Goal: Answer question/provide support

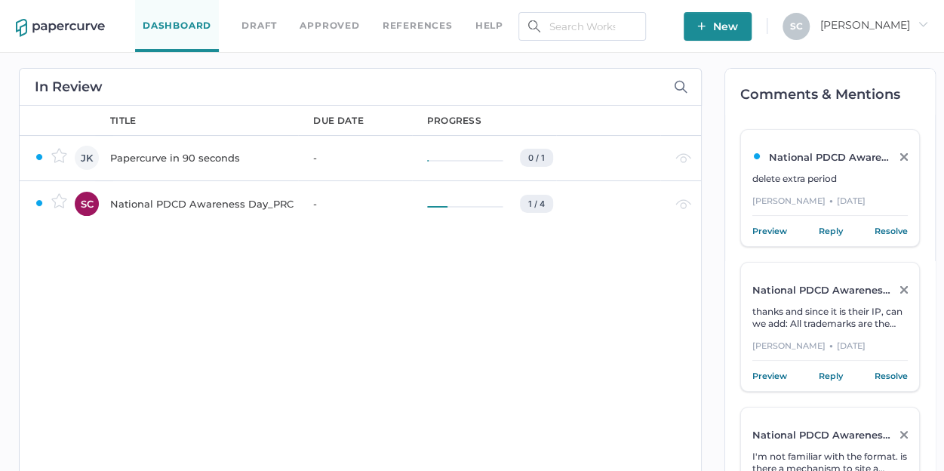
scroll to position [663, 0]
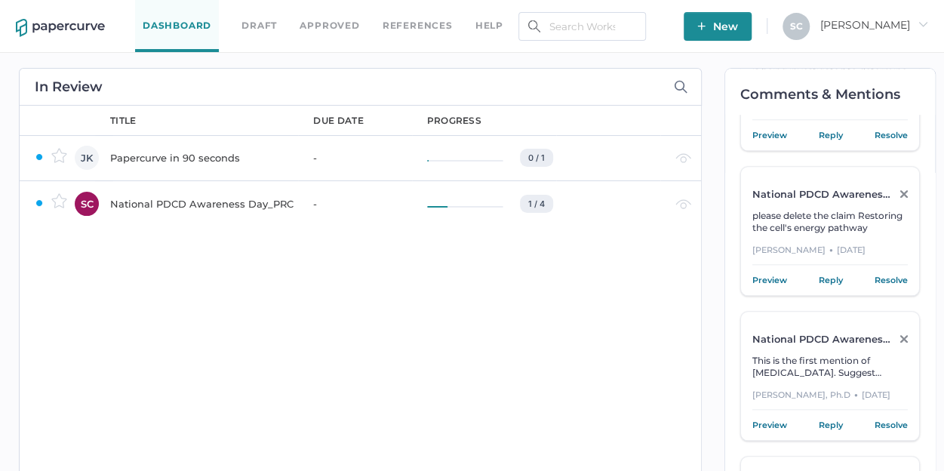
click at [232, 202] on div "National PDCD Awareness Day_PRC" at bounding box center [202, 204] width 185 height 18
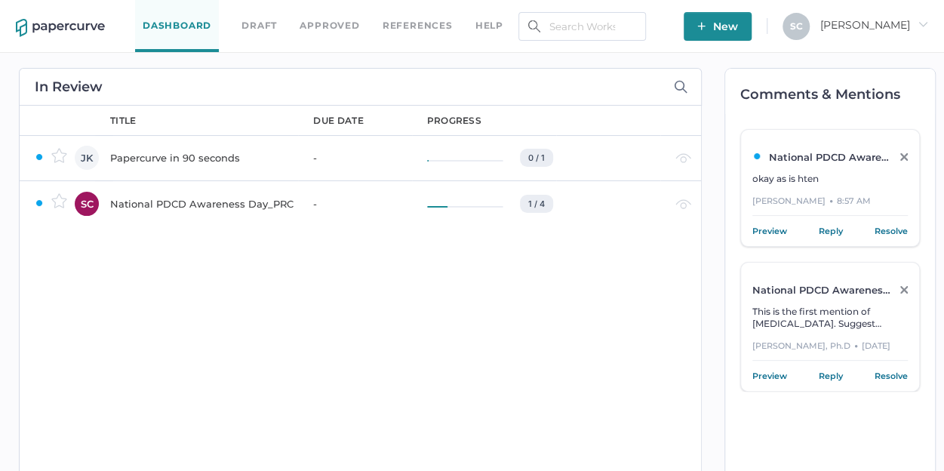
scroll to position [0, 0]
click at [177, 208] on div "National PDCD Awareness Day_PRC" at bounding box center [202, 204] width 185 height 18
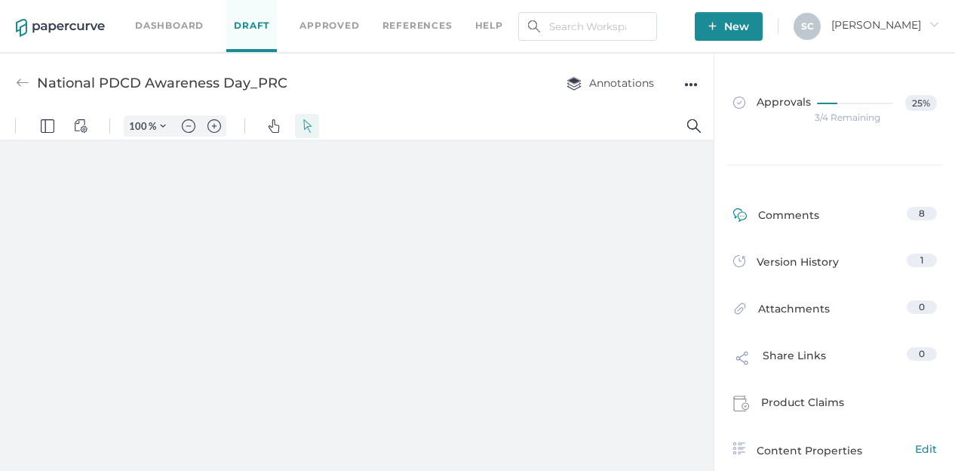
click at [788, 212] on div "Comments" at bounding box center [777, 218] width 86 height 23
type input "80"
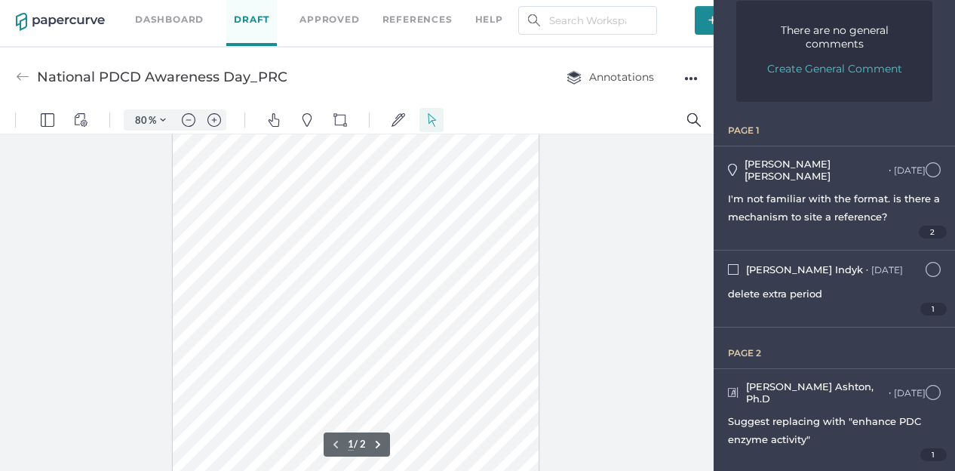
scroll to position [151, 0]
click at [773, 369] on div "Kyle Ashton, Ph.D ● Yesterday October 7, 2025 at 1:48pm Suggest replacing with …" at bounding box center [835, 420] width 242 height 103
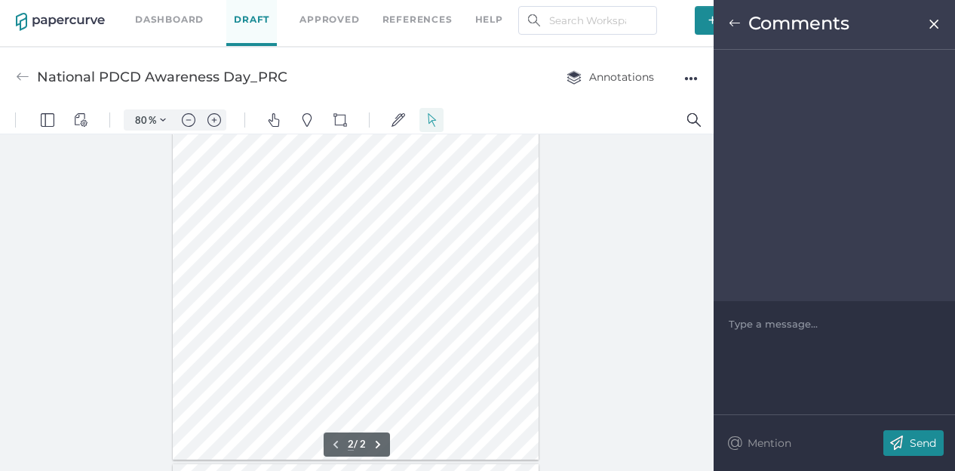
scroll to position [452, 0]
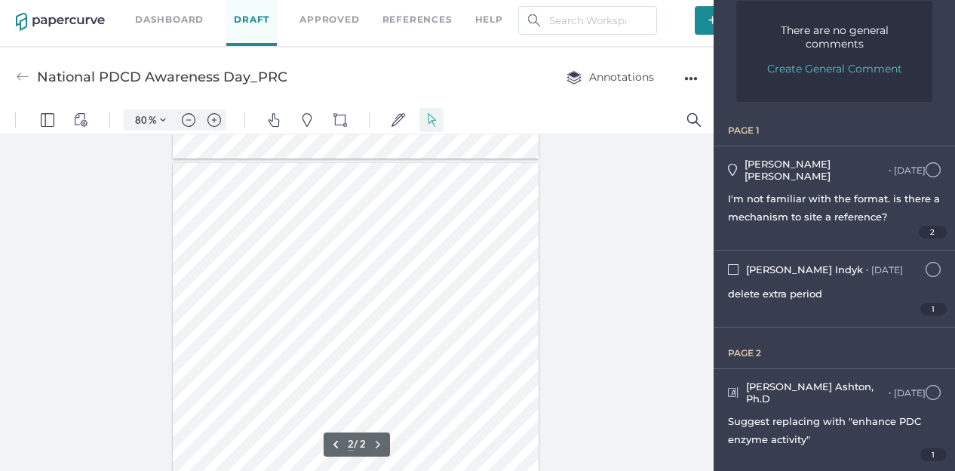
click at [274, 246] on div at bounding box center [356, 400] width 367 height 475
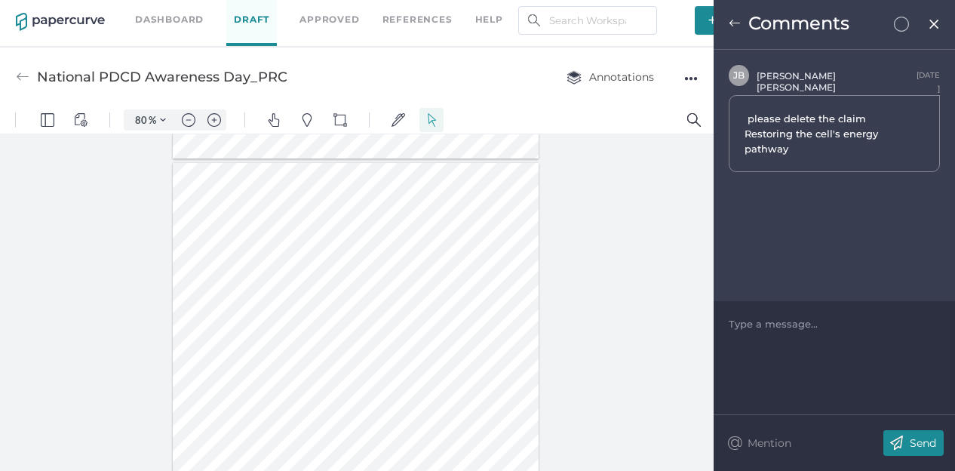
click at [328, 260] on div at bounding box center [356, 400] width 367 height 475
click at [228, 301] on div at bounding box center [356, 400] width 367 height 475
click at [368, 293] on div at bounding box center [356, 400] width 367 height 475
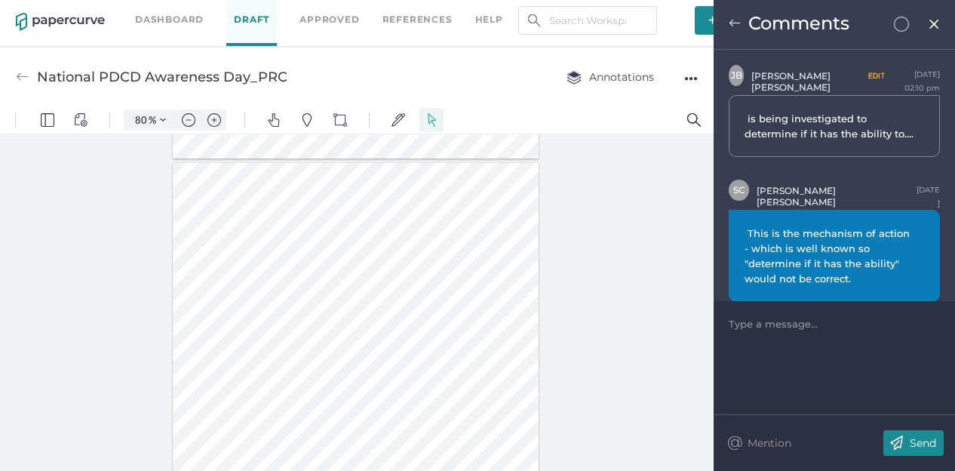
click at [285, 310] on div at bounding box center [356, 400] width 367 height 475
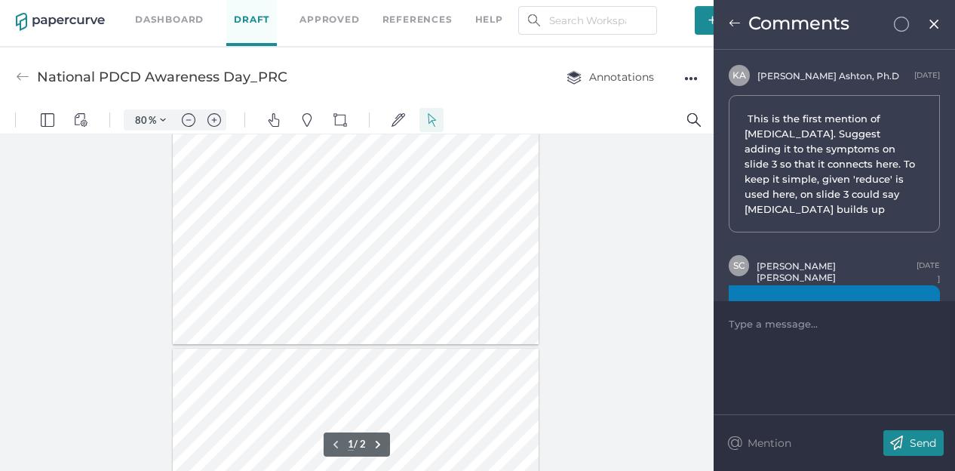
scroll to position [226, 0]
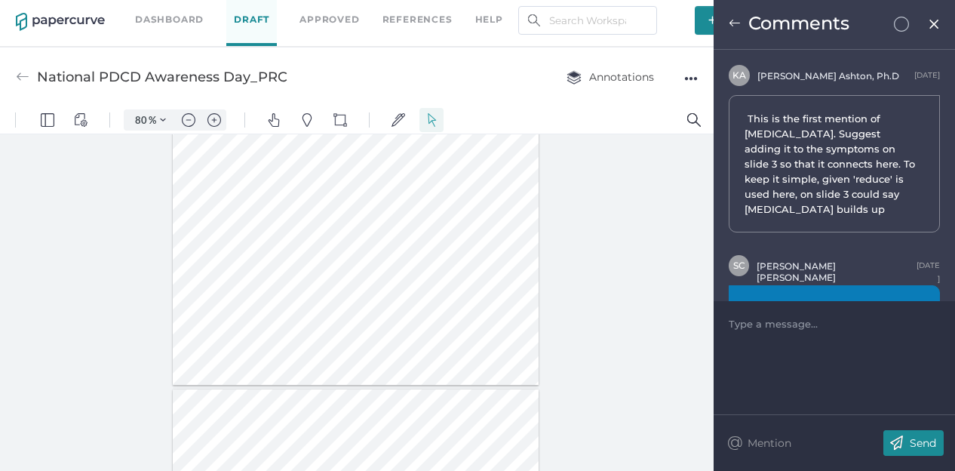
click at [314, 248] on div at bounding box center [356, 148] width 367 height 475
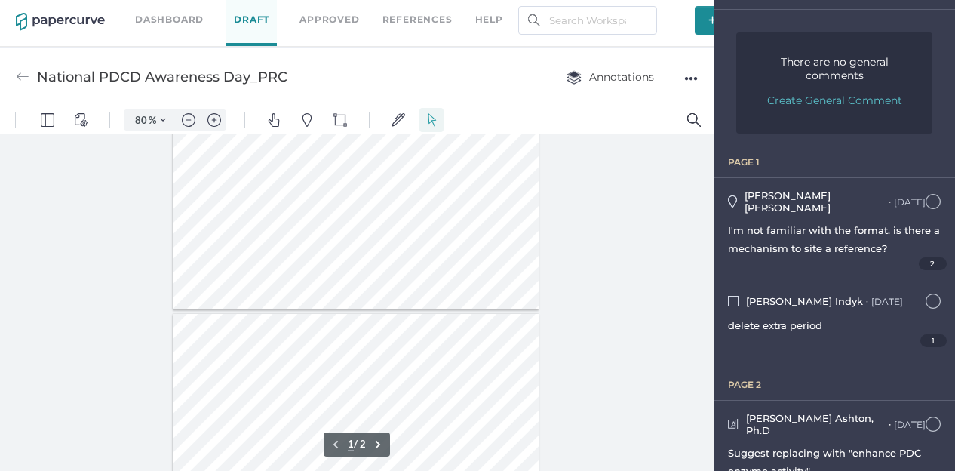
scroll to position [151, 0]
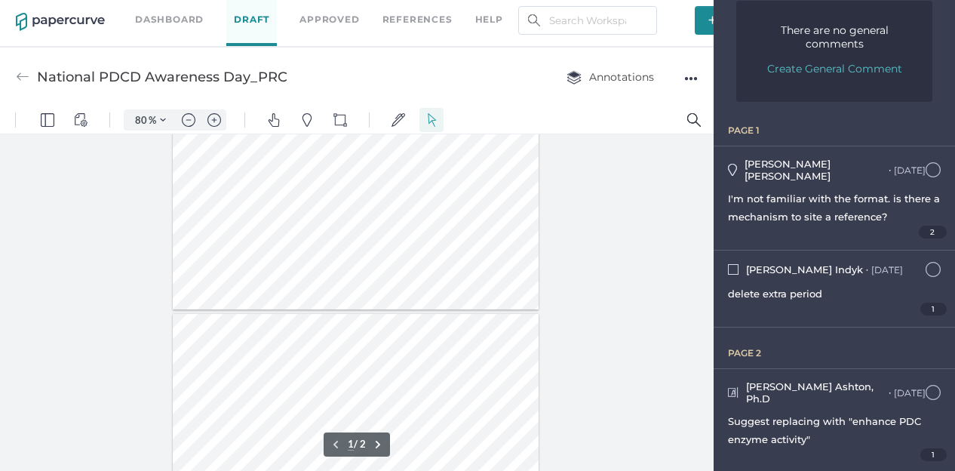
click at [806, 415] on span "Suggest replacing with "enhance PDC enzyme activity"" at bounding box center [824, 430] width 193 height 30
type input "2"
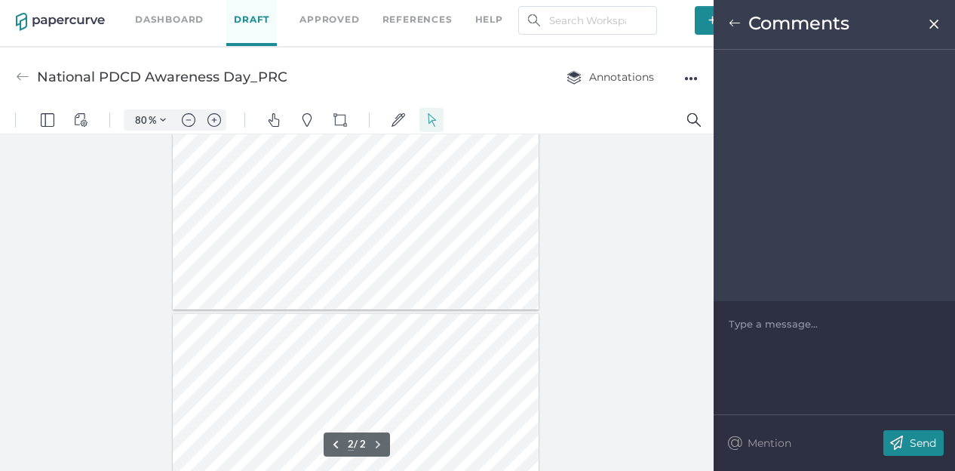
scroll to position [452, 0]
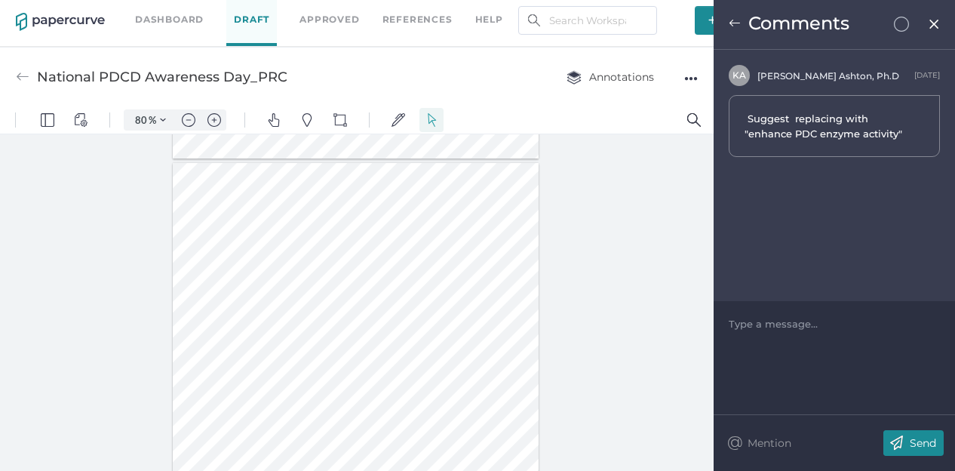
click at [373, 300] on div at bounding box center [356, 400] width 367 height 475
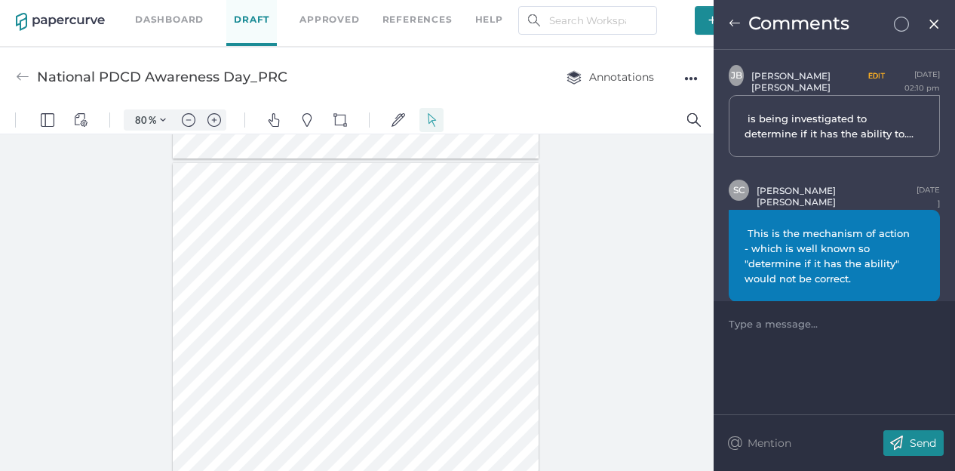
click at [725, 28] on div "Comments" at bounding box center [835, 25] width 242 height 50
click at [740, 23] on img at bounding box center [735, 23] width 12 height 12
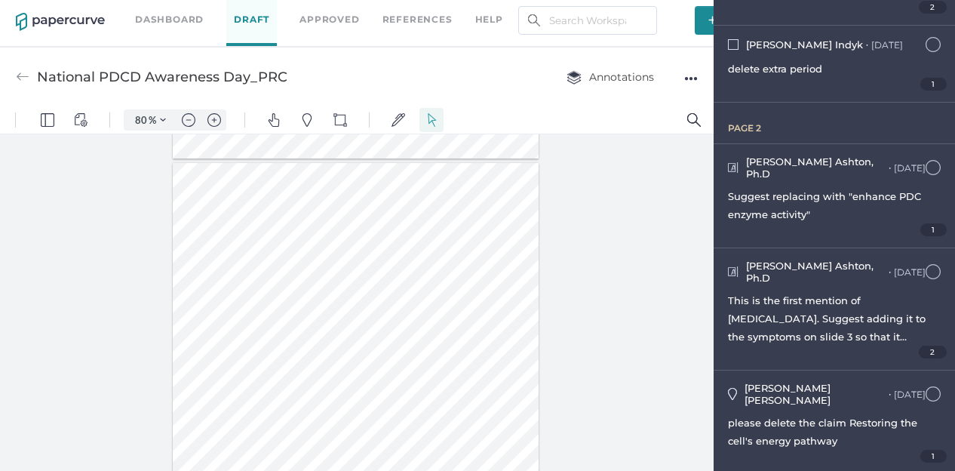
scroll to position [377, 0]
click at [803, 189] on span "Suggest replacing with "enhance PDC enzyme activity"" at bounding box center [824, 204] width 193 height 30
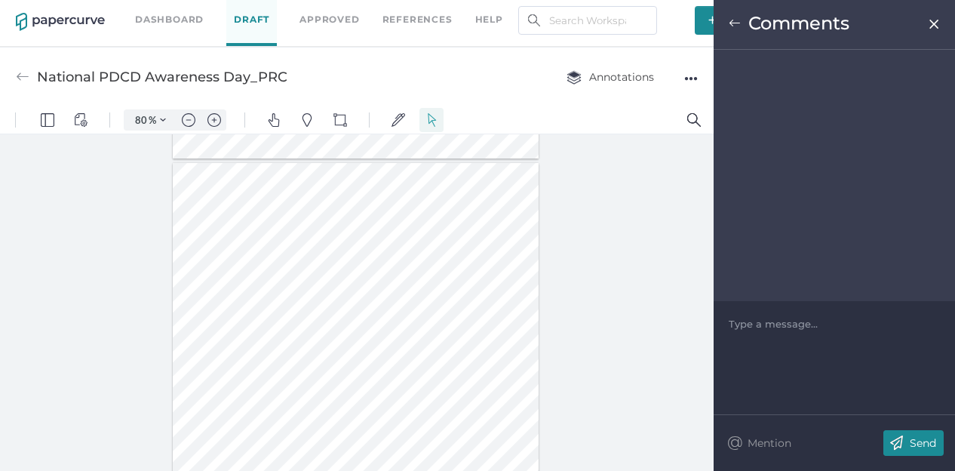
scroll to position [452, 0]
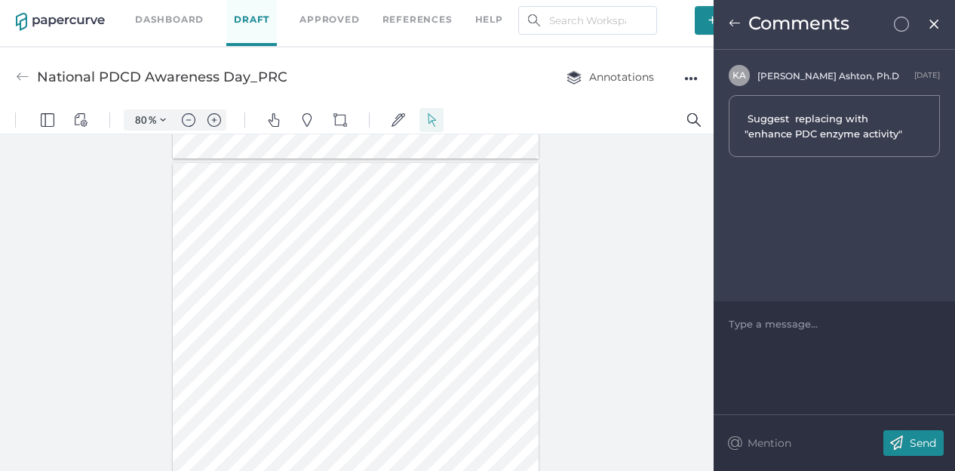
click at [737, 23] on img at bounding box center [735, 23] width 12 height 12
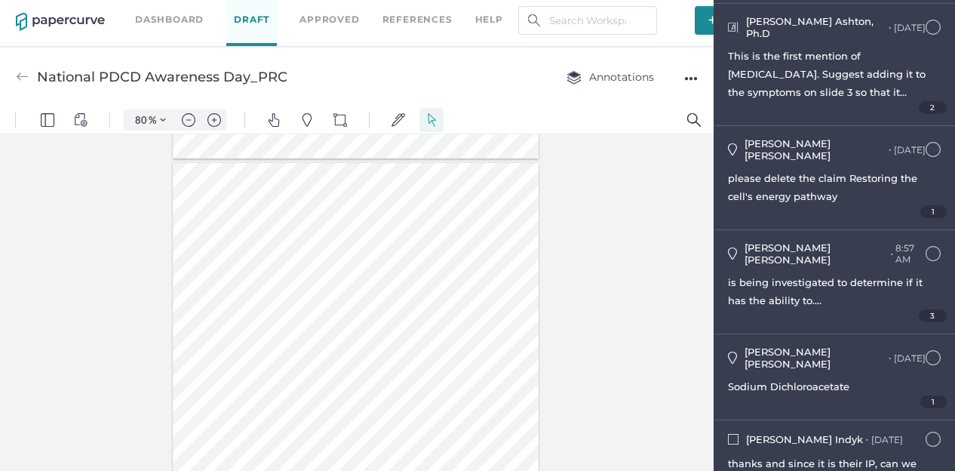
scroll to position [622, 0]
click at [758, 456] on span "thanks and since it is their IP, can we add: All trademarks are the property of…" at bounding box center [825, 480] width 195 height 48
click at [578, 381] on div at bounding box center [357, 302] width 714 height 337
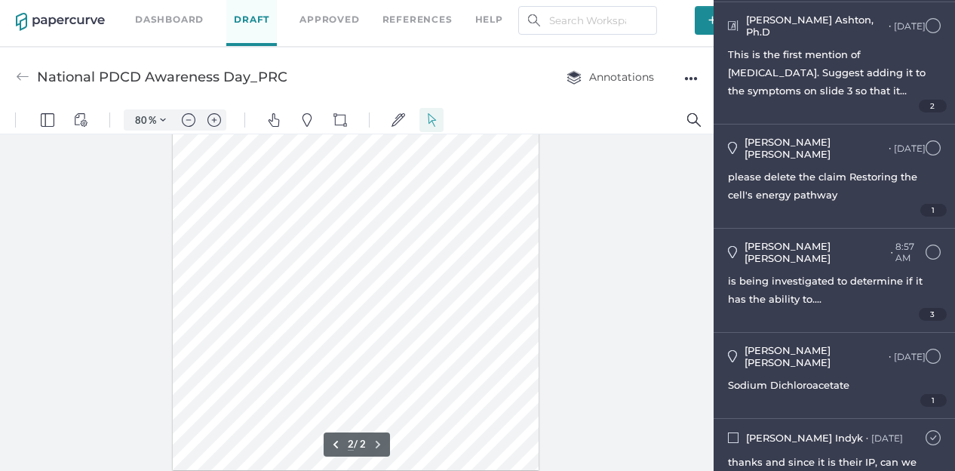
click at [926, 430] on img at bounding box center [933, 437] width 15 height 15
click at [928, 349] on img at bounding box center [933, 356] width 15 height 15
click at [926, 140] on img at bounding box center [933, 147] width 15 height 15
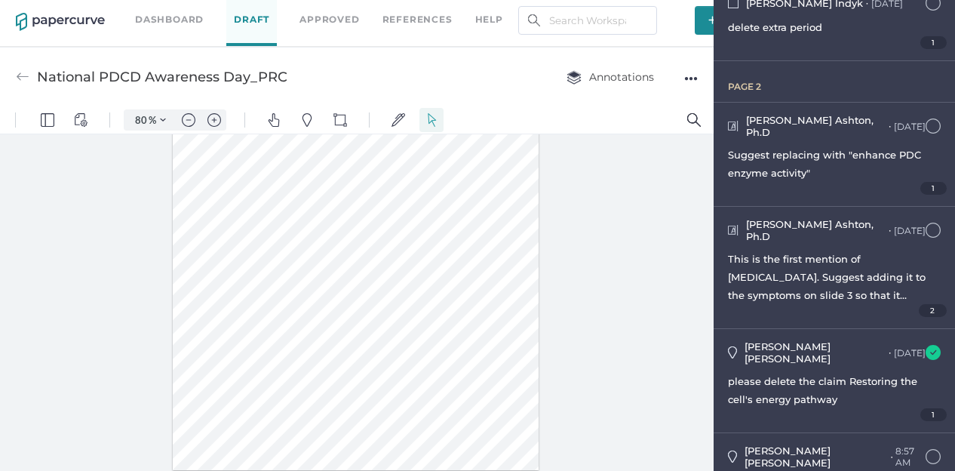
scroll to position [395, 0]
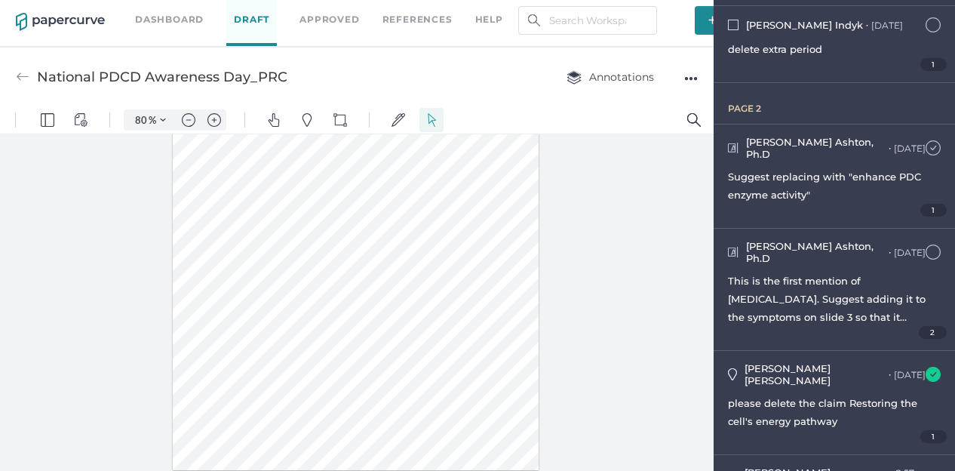
click at [926, 140] on img at bounding box center [933, 147] width 15 height 15
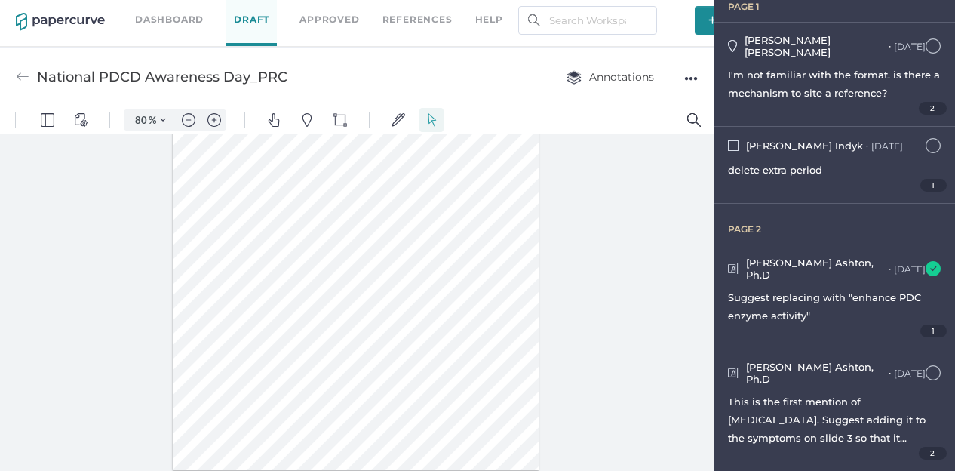
scroll to position [245, 0]
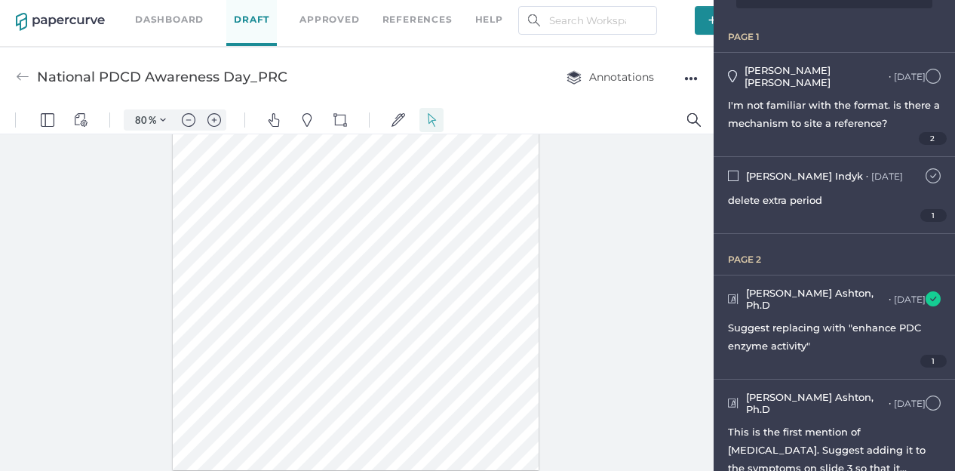
click at [926, 168] on img at bounding box center [933, 175] width 15 height 15
click at [926, 69] on img at bounding box center [933, 76] width 15 height 15
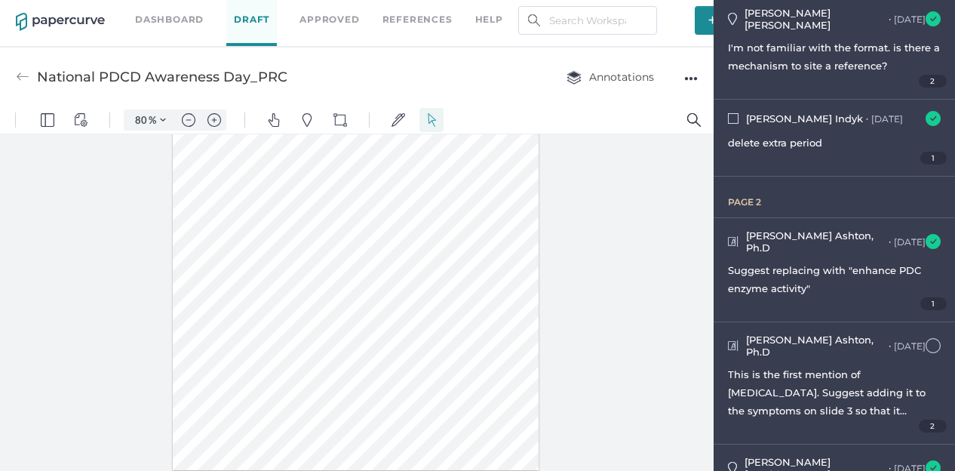
scroll to position [622, 0]
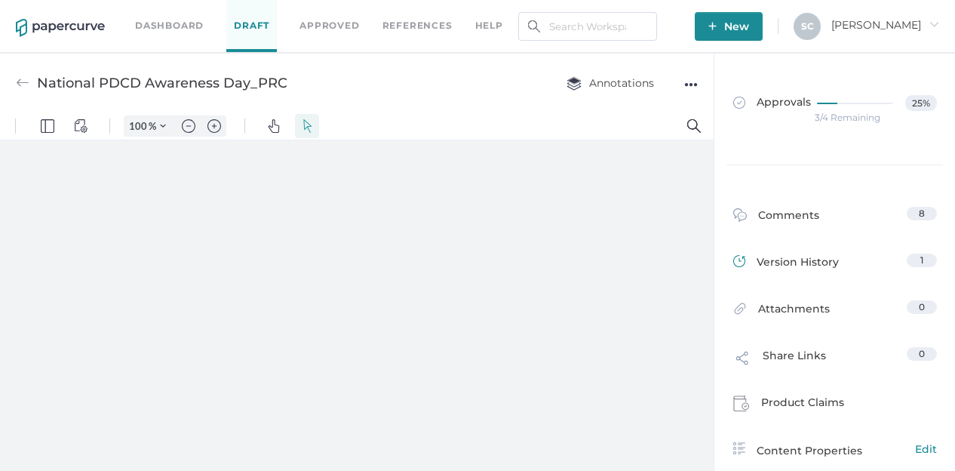
type input "80"
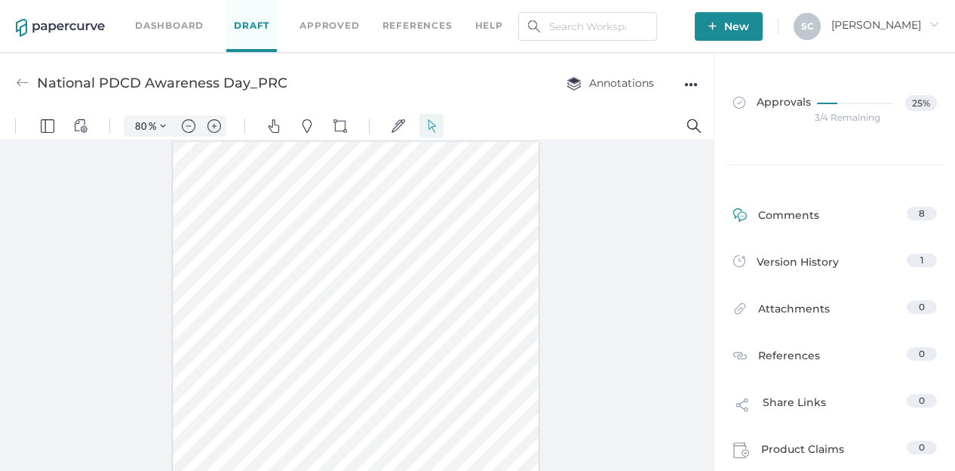
click at [820, 223] on link "Comments 8" at bounding box center [836, 218] width 204 height 23
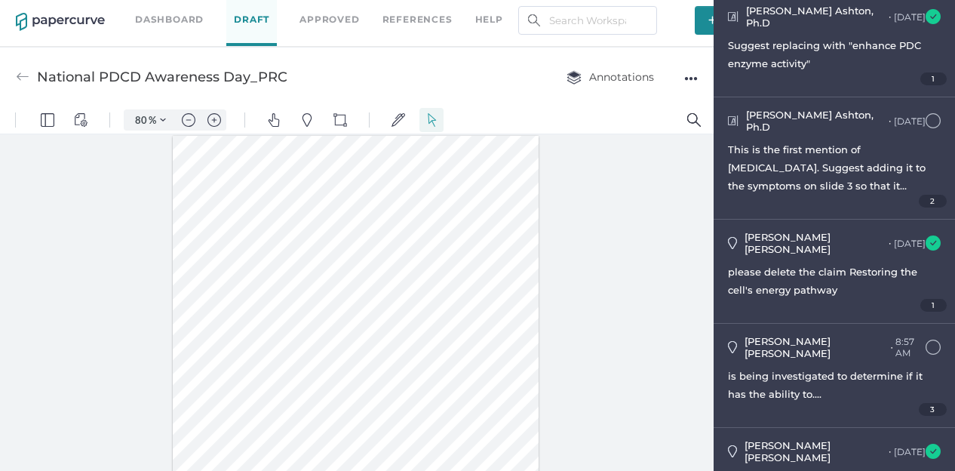
scroll to position [528, 0]
click at [826, 322] on div "[PERSON_NAME] ● 8:57 AM [DATE] at 8:57am is being investigated to determine if …" at bounding box center [835, 373] width 242 height 103
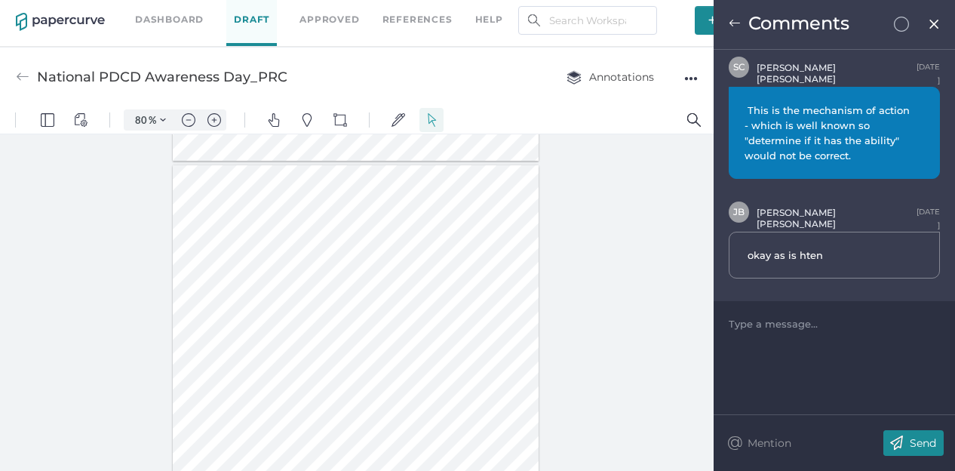
scroll to position [60, 0]
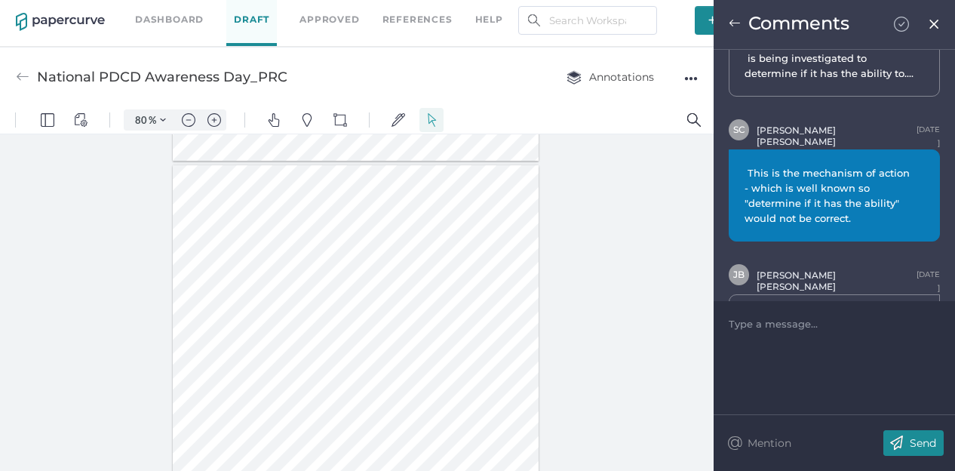
click at [900, 26] on img at bounding box center [901, 24] width 15 height 15
click at [937, 23] on img at bounding box center [934, 24] width 13 height 12
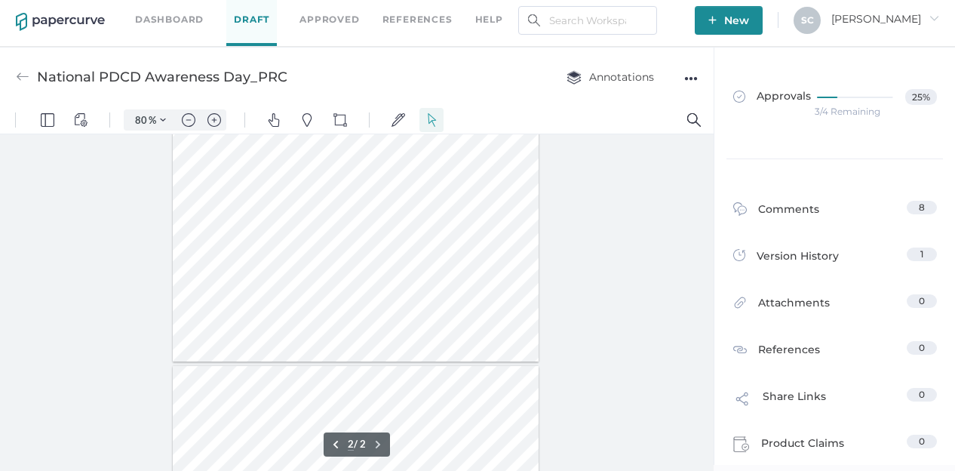
type input "1"
click at [378, 309] on div at bounding box center [356, 374] width 367 height 475
